Goal: Information Seeking & Learning: Learn about a topic

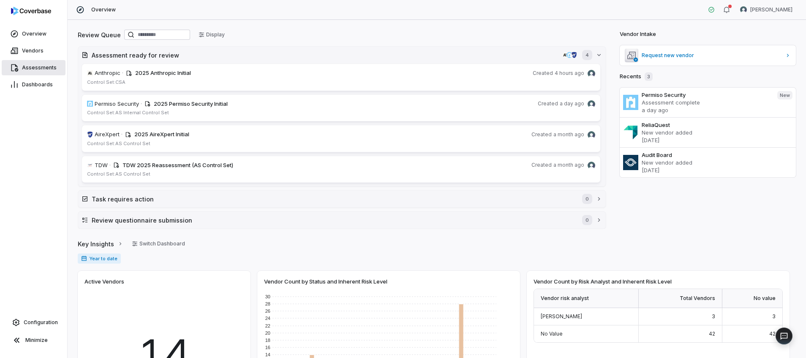
click at [41, 71] on link "Assessments" at bounding box center [34, 67] width 64 height 15
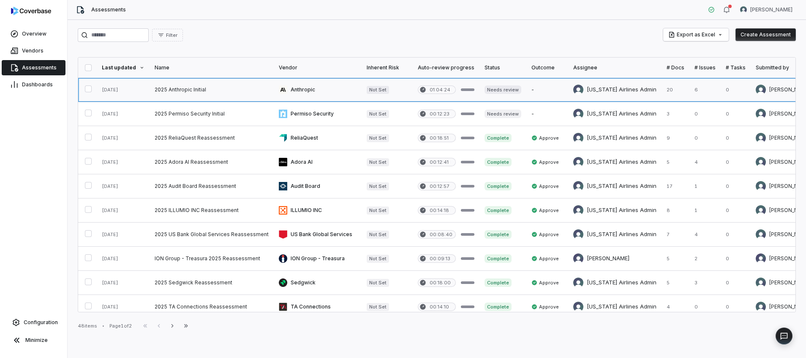
click at [301, 87] on link at bounding box center [318, 90] width 88 height 24
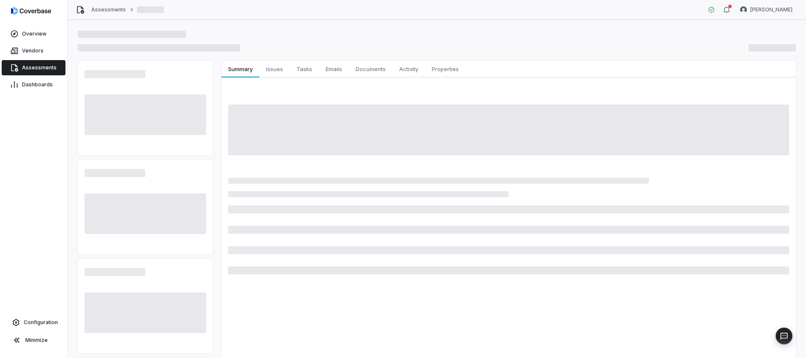
click at [40, 70] on span "Assessments" at bounding box center [39, 67] width 35 height 7
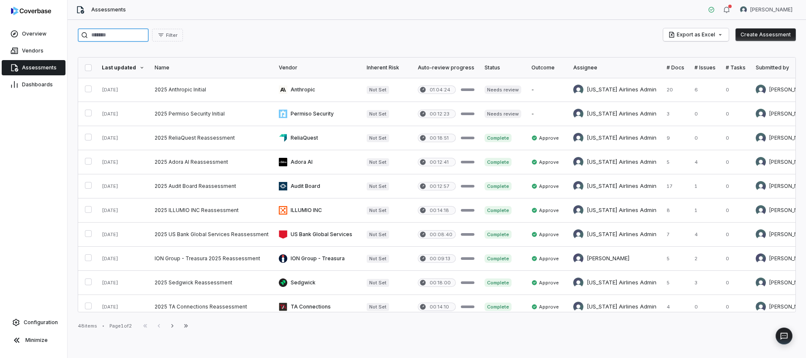
click at [137, 35] on input "search" at bounding box center [113, 35] width 71 height 14
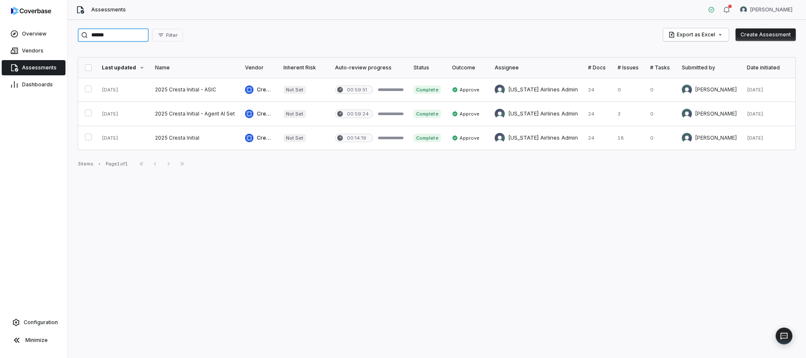
type input "******"
click at [190, 138] on link at bounding box center [195, 138] width 90 height 24
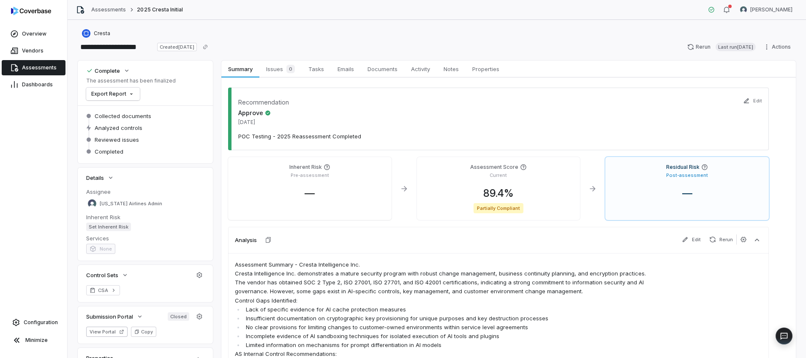
click at [35, 65] on span "Assessments" at bounding box center [39, 67] width 35 height 7
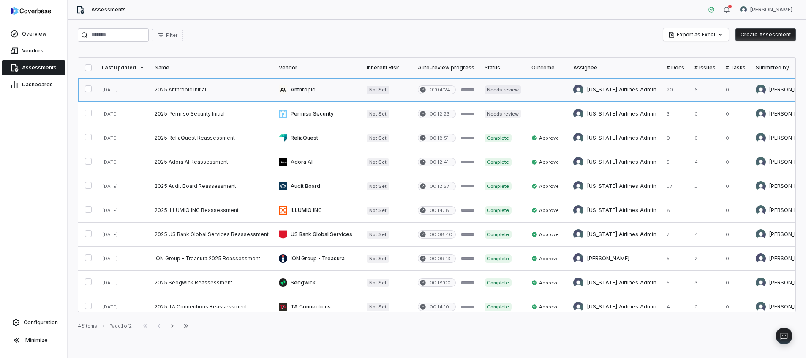
click at [311, 93] on link at bounding box center [318, 90] width 88 height 24
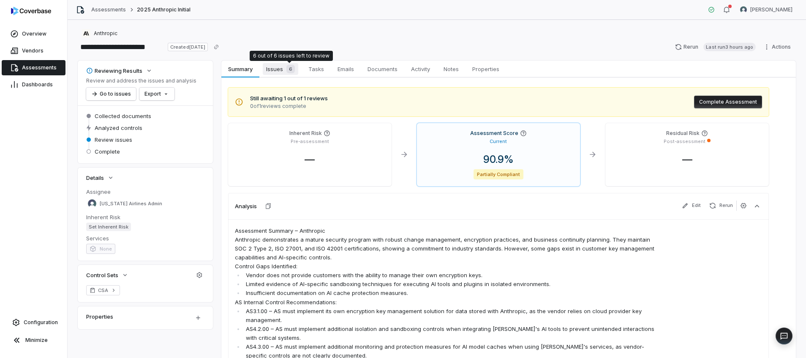
drag, startPoint x: 286, startPoint y: 70, endPoint x: 290, endPoint y: 75, distance: 6.6
click at [286, 70] on div "6" at bounding box center [289, 69] width 12 height 8
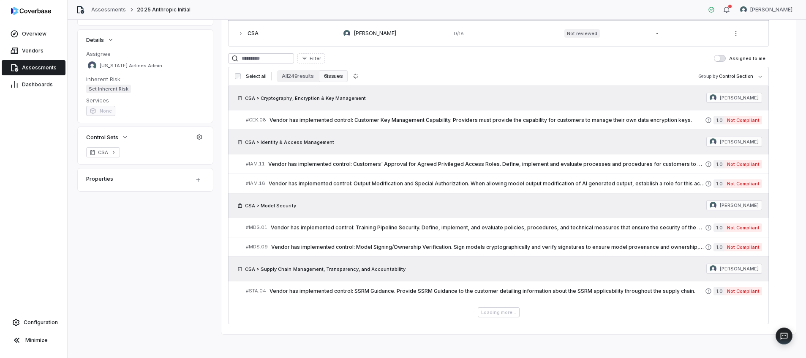
scroll to position [141, 0]
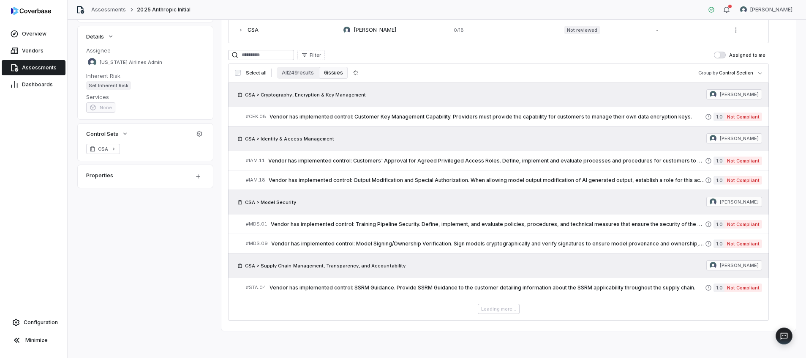
click at [292, 69] on button "All 249 results" at bounding box center [298, 73] width 42 height 12
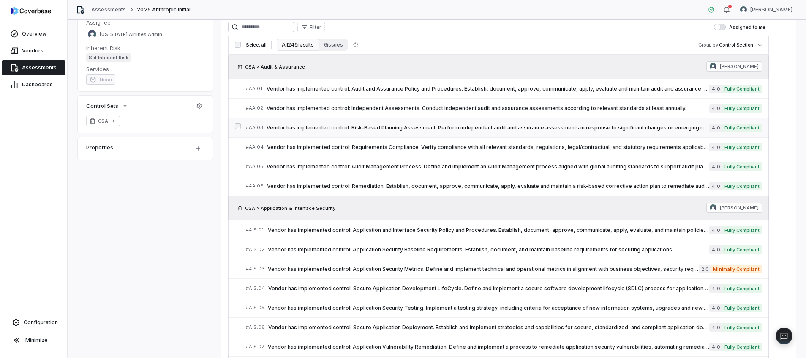
scroll to position [0, 0]
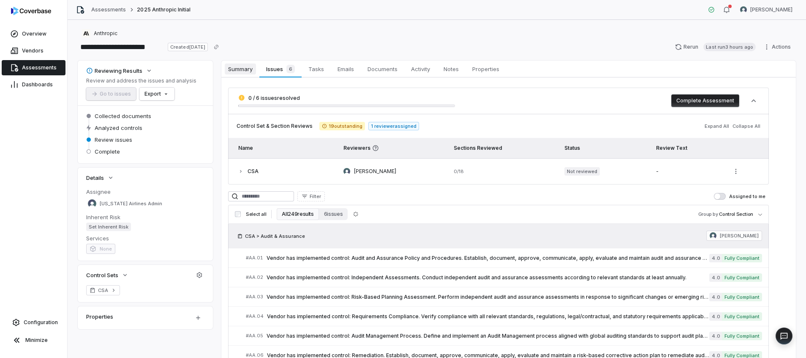
click at [251, 64] on span "Summary" at bounding box center [240, 68] width 31 height 11
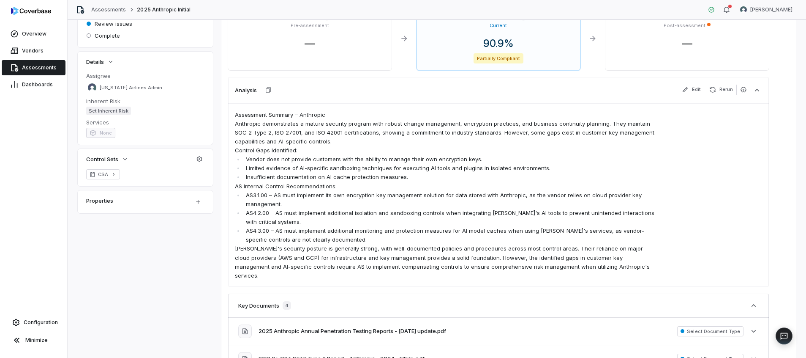
scroll to position [127, 0]
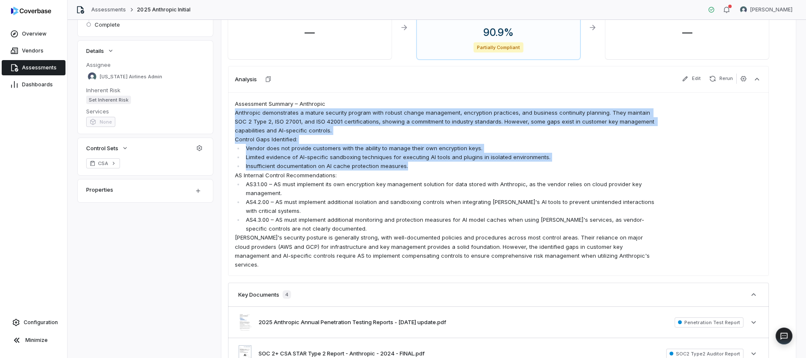
drag, startPoint x: 421, startPoint y: 163, endPoint x: 231, endPoint y: 112, distance: 196.1
click at [231, 112] on div "Assessment Summary – Anthropic Anthropic demonstrates a mature security program…" at bounding box center [498, 183] width 541 height 183
copy span "Anthropic demonstrates a mature security program with robust change management,…"
